Goal: Navigation & Orientation: Find specific page/section

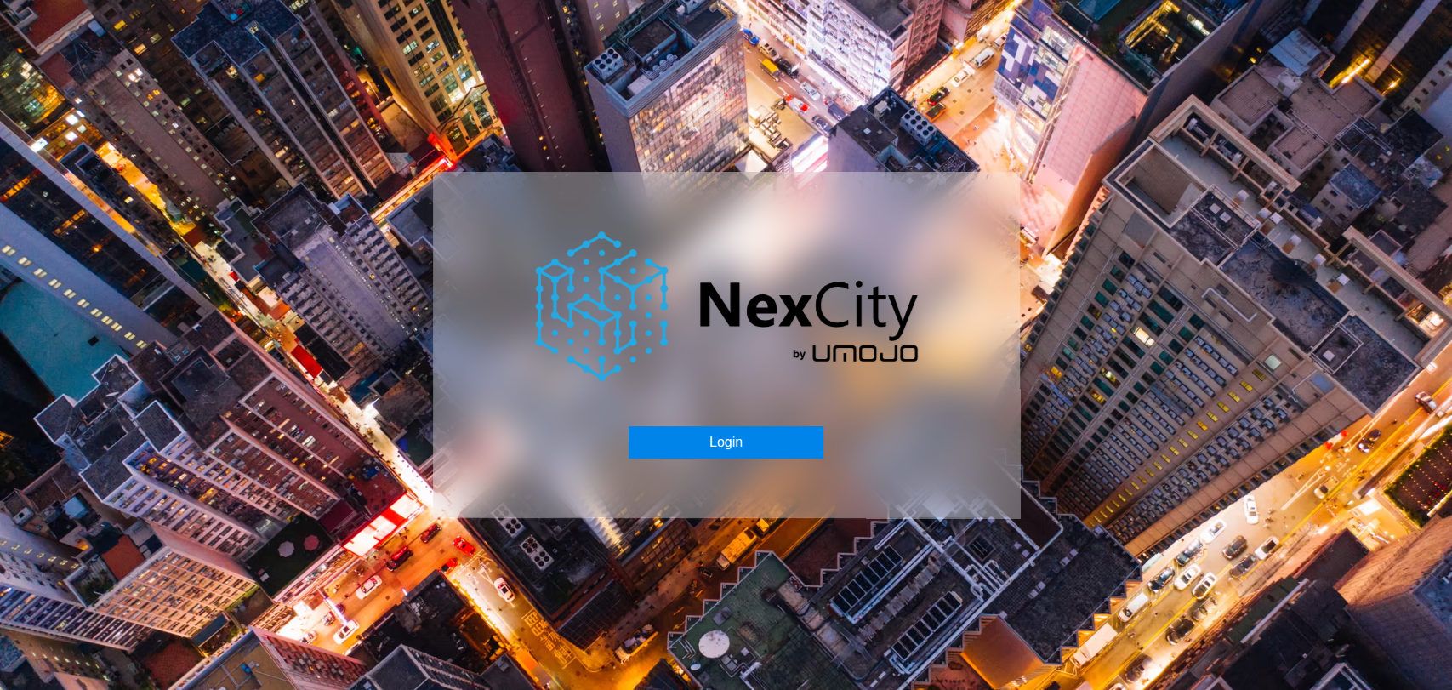
drag, startPoint x: 0, startPoint y: 0, endPoint x: 742, endPoint y: 444, distance: 864.3
click at [742, 444] on button "Login" at bounding box center [725, 442] width 195 height 32
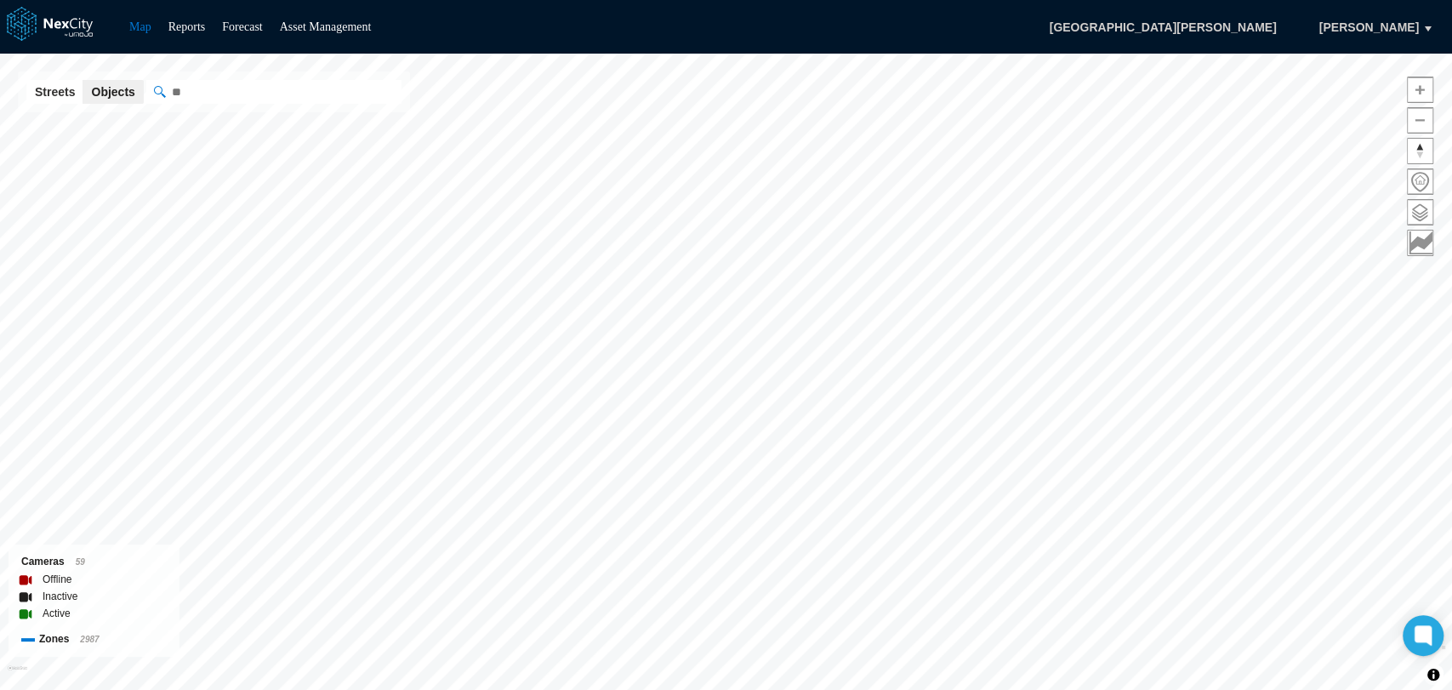
click at [1000, 689] on html "Map Reports Forecast Asset Management [GEOGRAPHIC_DATA][PERSON_NAME], [PERSON_N…" at bounding box center [726, 345] width 1452 height 690
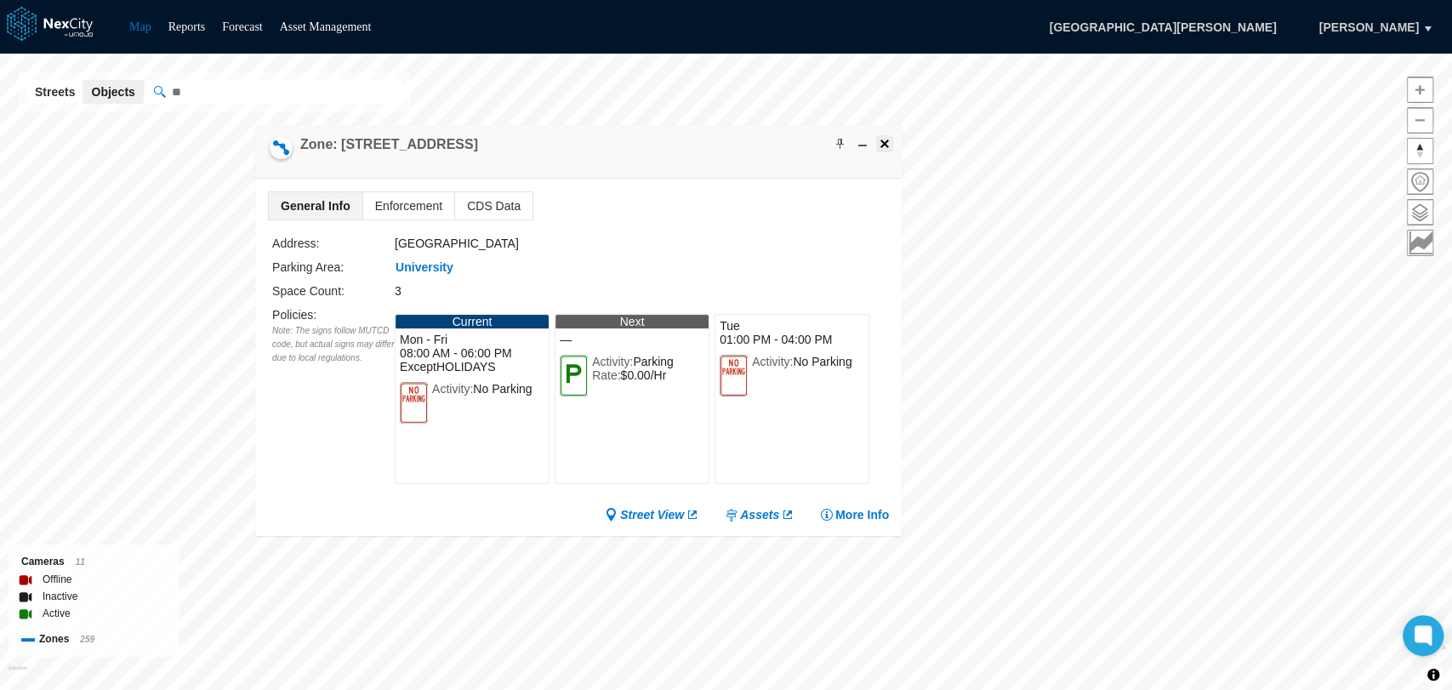
click at [878, 147] on span at bounding box center [885, 144] width 14 height 14
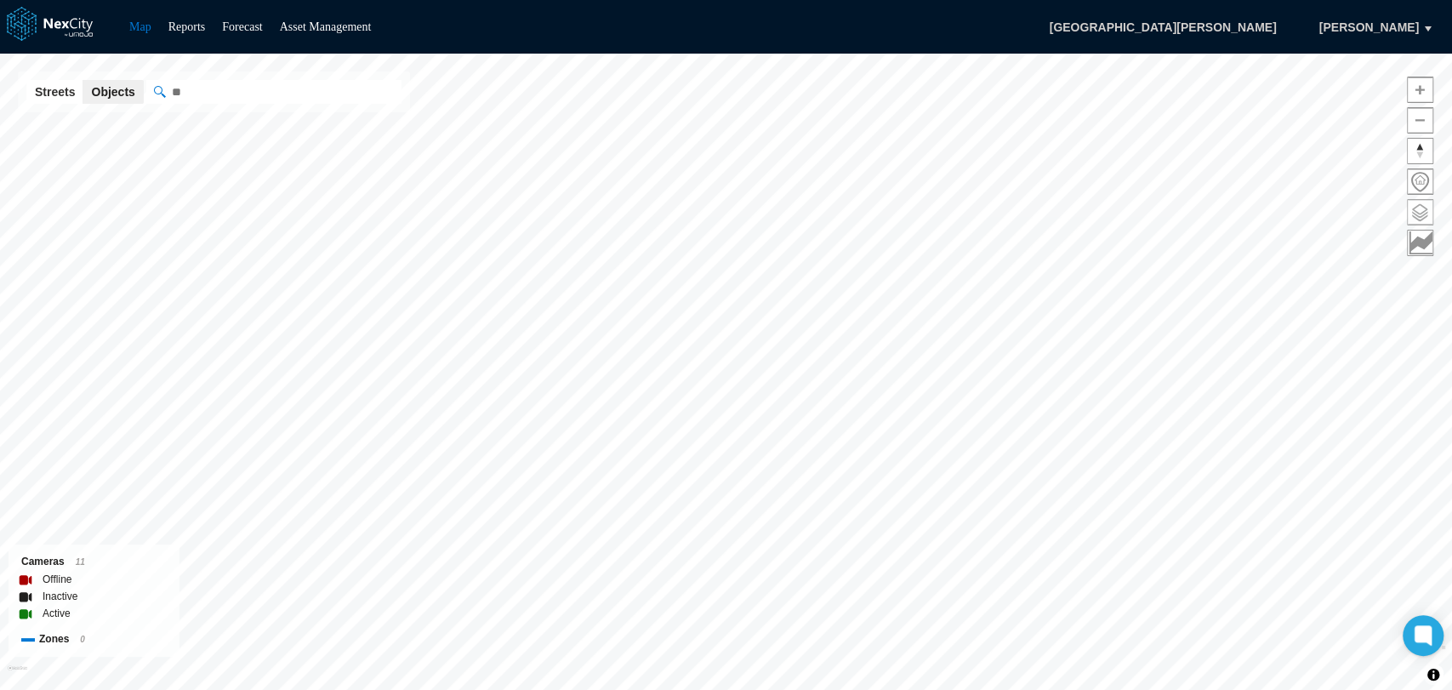
click at [1411, 205] on span at bounding box center [1419, 212] width 25 height 25
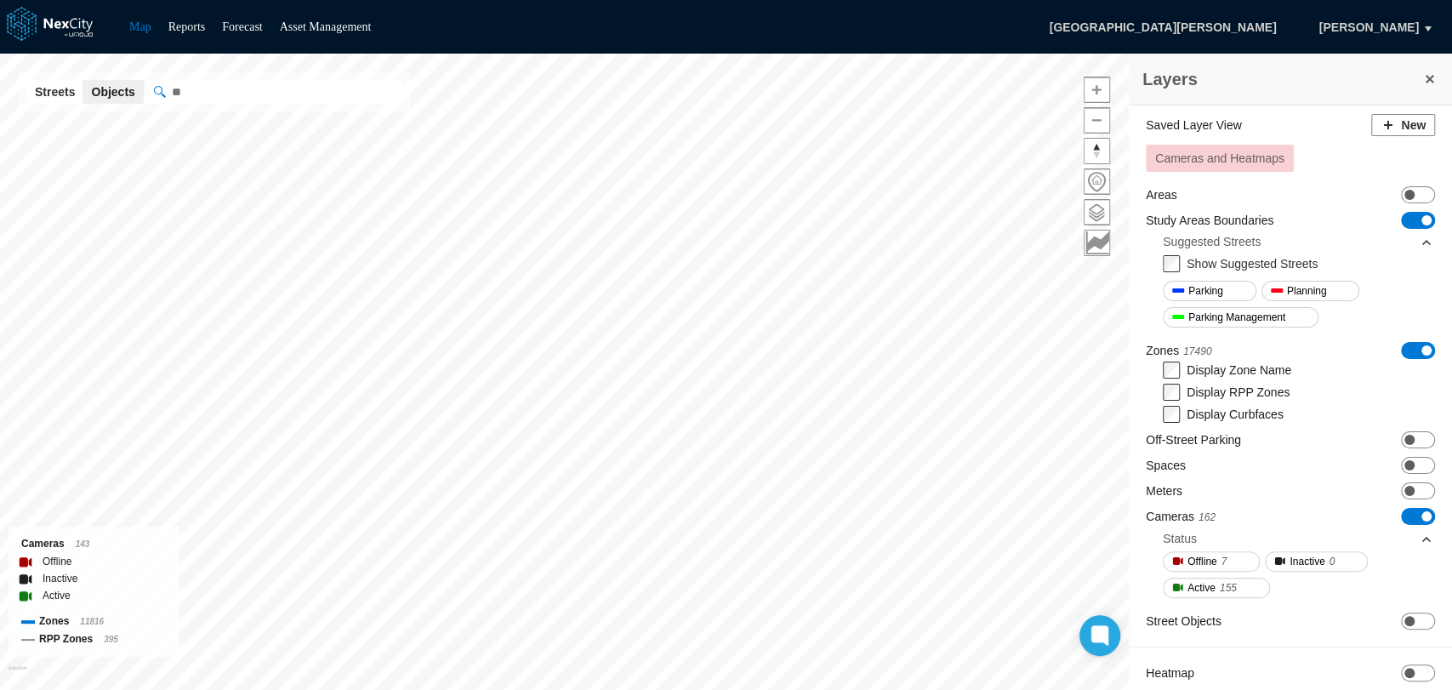
drag, startPoint x: 1424, startPoint y: 75, endPoint x: 1415, endPoint y: 83, distance: 12.6
click at [1424, 76] on button at bounding box center [1429, 79] width 17 height 24
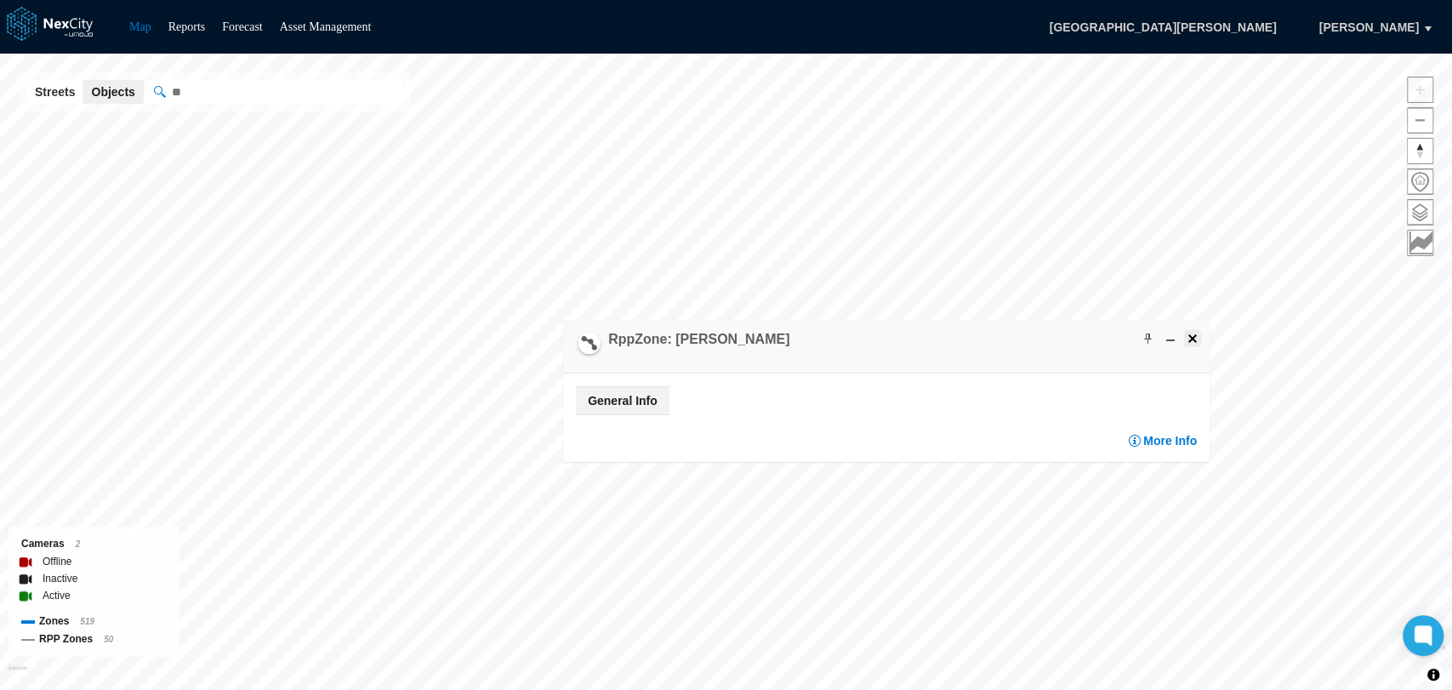
click at [1194, 340] on span at bounding box center [1193, 339] width 14 height 14
click at [1419, 217] on span at bounding box center [1419, 212] width 25 height 25
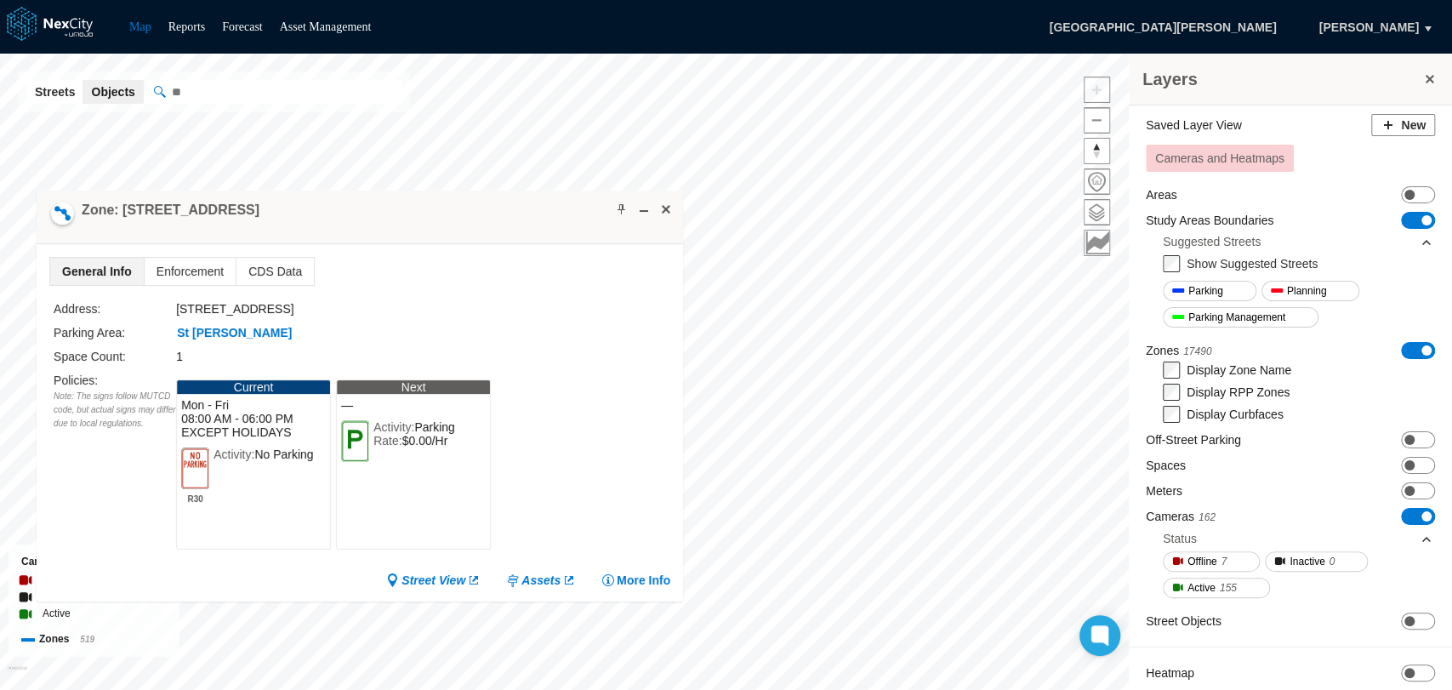
drag, startPoint x: 942, startPoint y: 184, endPoint x: 476, endPoint y: 198, distance: 466.3
click at [476, 198] on div "Zone: [STREET_ADDRESS]" at bounding box center [360, 217] width 646 height 54
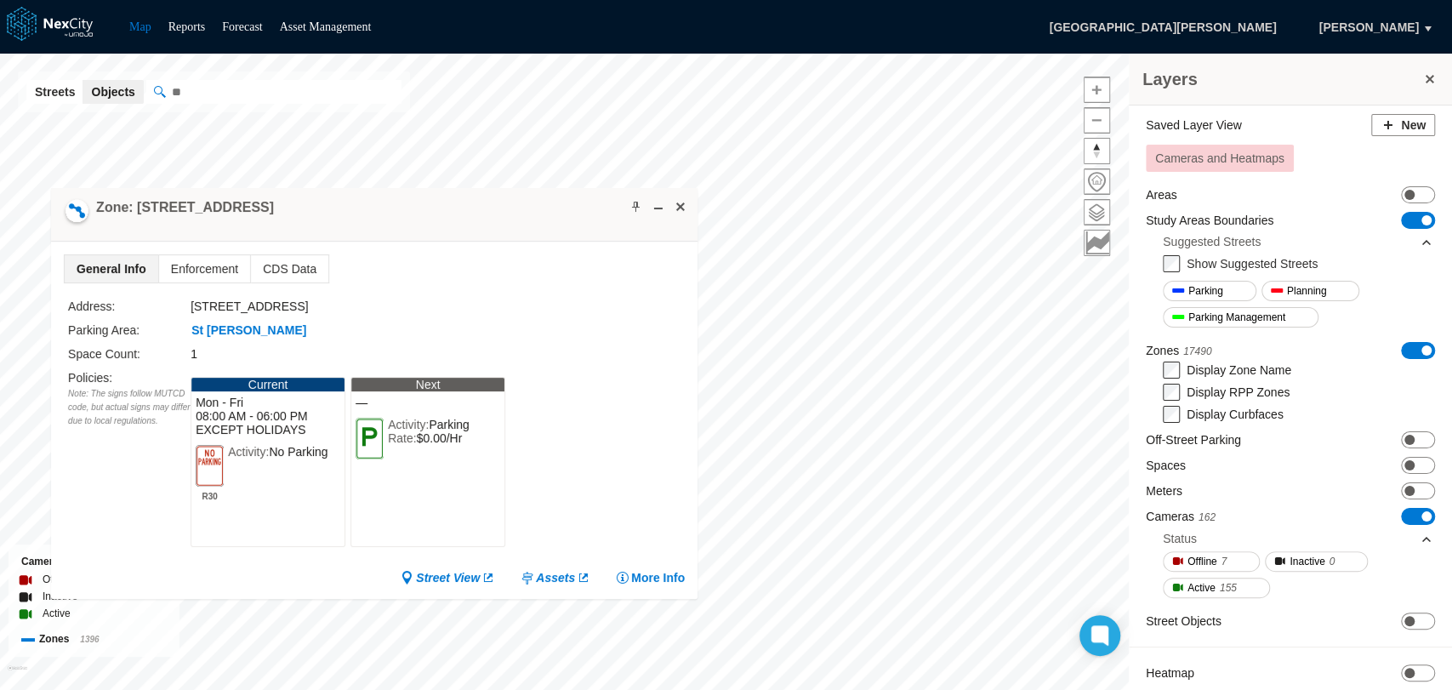
drag, startPoint x: 748, startPoint y: 112, endPoint x: 554, endPoint y: 225, distance: 224.8
click at [554, 225] on div "Zone: [STREET_ADDRESS]" at bounding box center [374, 215] width 646 height 54
click at [674, 203] on span at bounding box center [676, 205] width 14 height 14
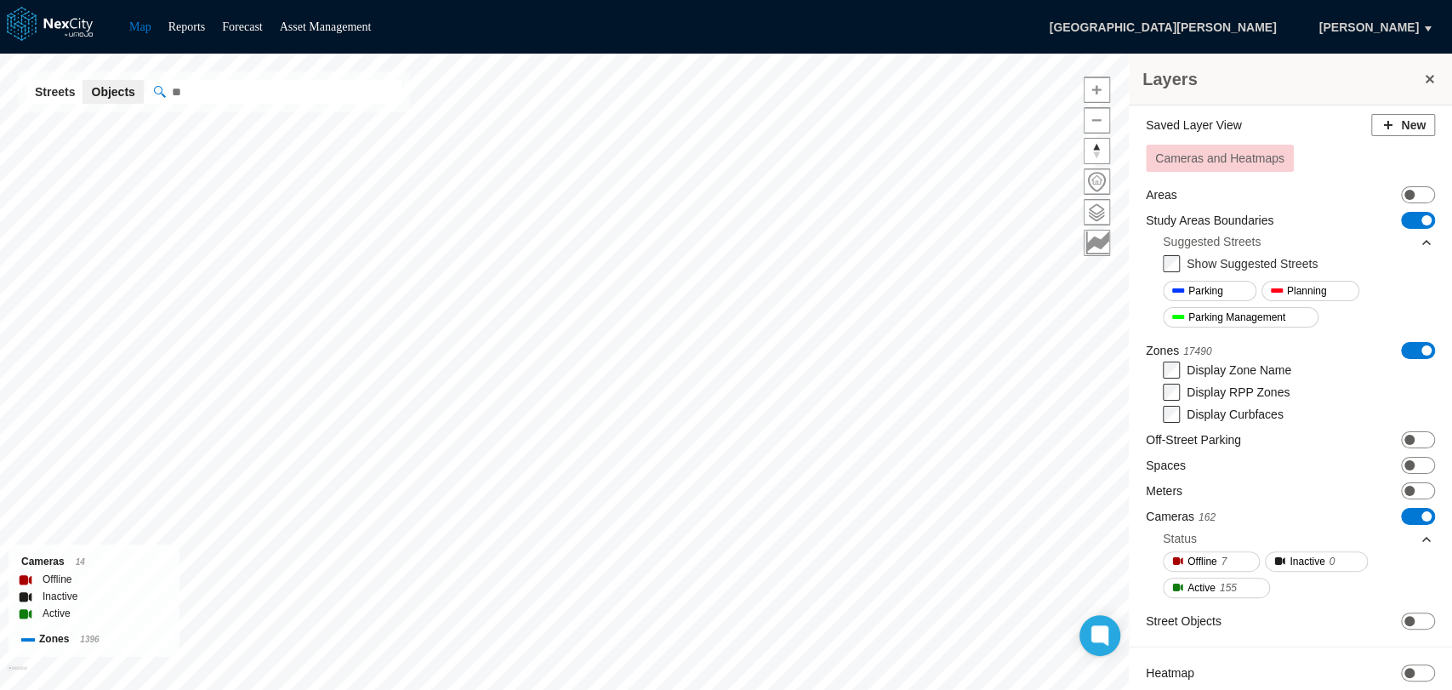
click at [1432, 77] on button at bounding box center [1429, 79] width 17 height 24
